Goal: Task Accomplishment & Management: Complete application form

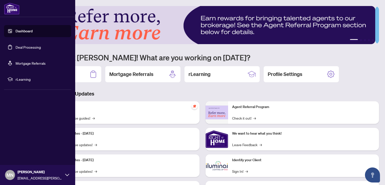
click at [27, 46] on link "Deal Processing" at bounding box center [28, 47] width 25 height 5
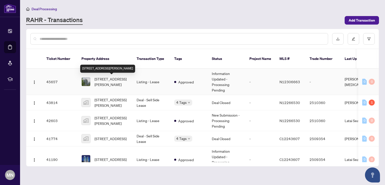
click at [111, 78] on span "1209-20 North Park Rd, Vaughan, Ontario L4J 0G7, Canada" at bounding box center [111, 81] width 34 height 11
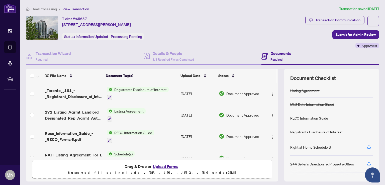
click at [163, 166] on button "Upload Forms" at bounding box center [165, 166] width 28 height 7
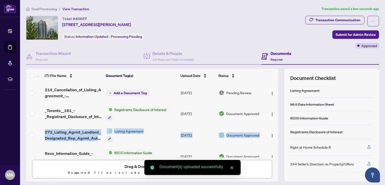
drag, startPoint x: 273, startPoint y: 108, endPoint x: 273, endPoint y: 132, distance: 23.5
click at [273, 132] on tbody "214_Cancellation_of_Listing_Agreement_-_Authority_to_Offer_for_Lease_A__-_PropT…" at bounding box center [152, 157] width 252 height 149
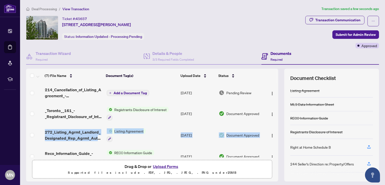
click at [119, 92] on span "Add a Document Tag" at bounding box center [129, 93] width 33 height 4
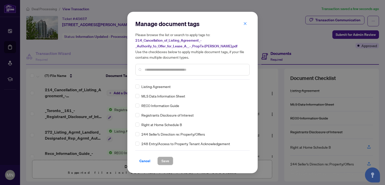
click at [151, 69] on input "text" at bounding box center [195, 70] width 101 height 6
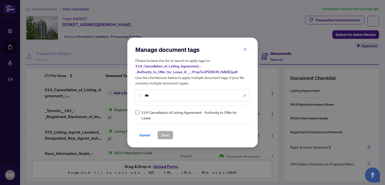
type input "***"
click at [165, 134] on span "Save" at bounding box center [165, 135] width 8 height 8
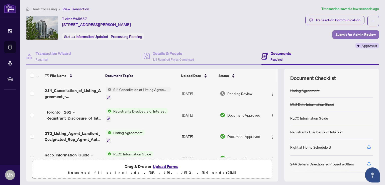
click at [347, 34] on span "Submit for Admin Review" at bounding box center [355, 35] width 40 height 8
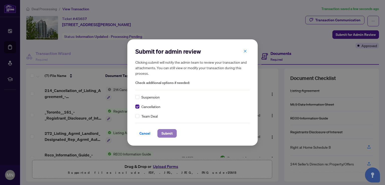
click at [168, 133] on span "Submit" at bounding box center [166, 133] width 11 height 8
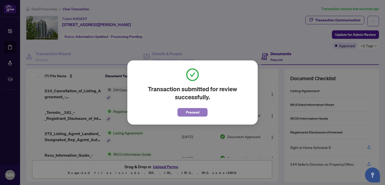
click at [196, 112] on span "Proceed" at bounding box center [192, 112] width 13 height 8
